Goal: Task Accomplishment & Management: Use online tool/utility

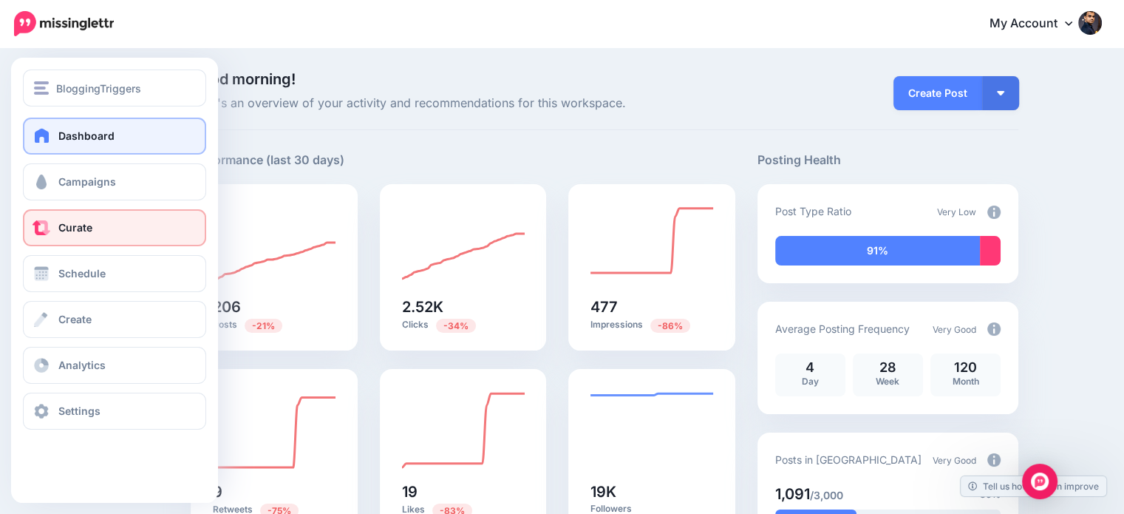
click at [71, 228] on span "Curate" at bounding box center [75, 227] width 34 height 13
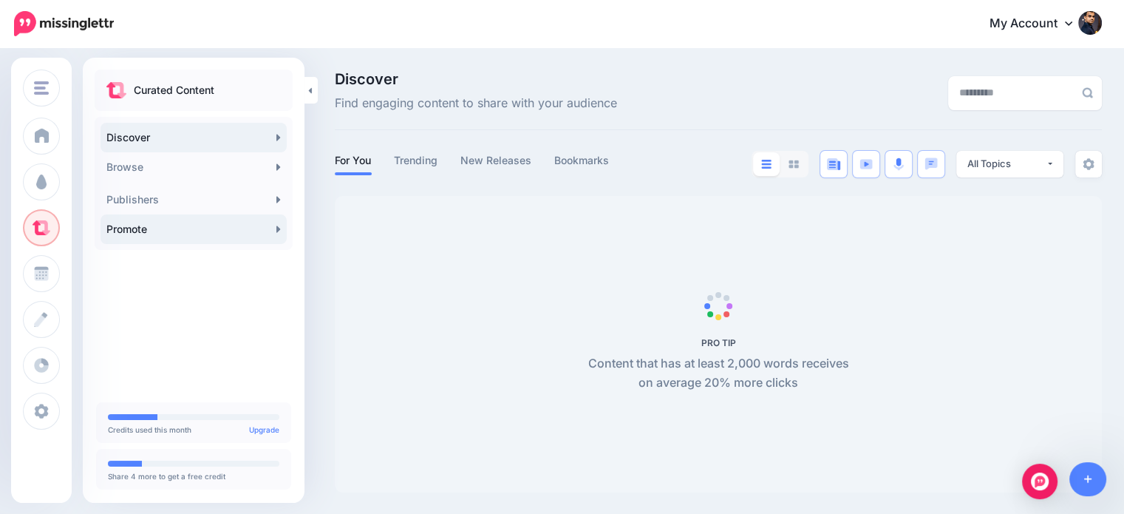
click at [112, 231] on link "Promote" at bounding box center [194, 229] width 186 height 30
